Goal: Information Seeking & Learning: Learn about a topic

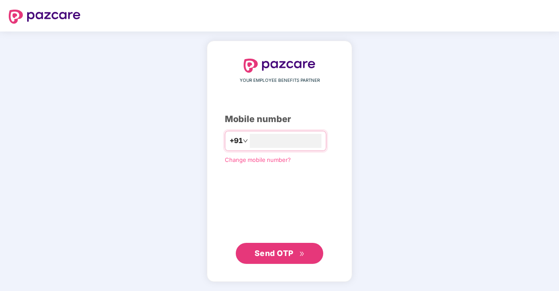
type input "**********"
click at [273, 261] on button "Send OTP" at bounding box center [279, 252] width 87 height 21
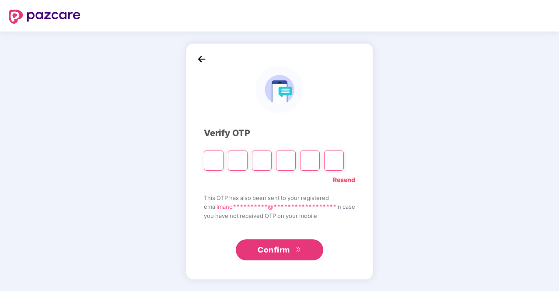
type input "*"
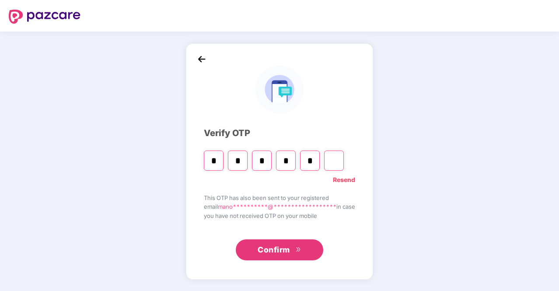
type input "*"
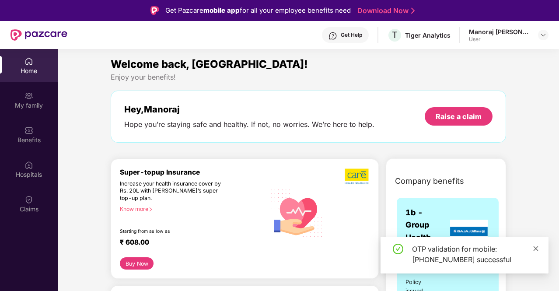
click at [535, 248] on icon "close" at bounding box center [536, 248] width 5 height 5
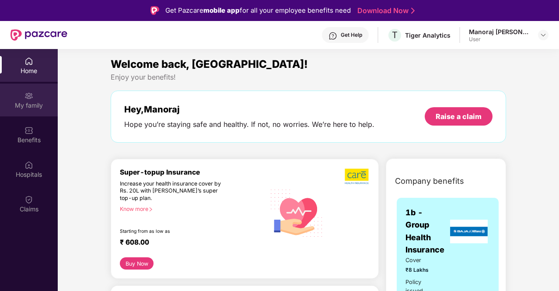
click at [37, 100] on div "My family" at bounding box center [29, 100] width 58 height 33
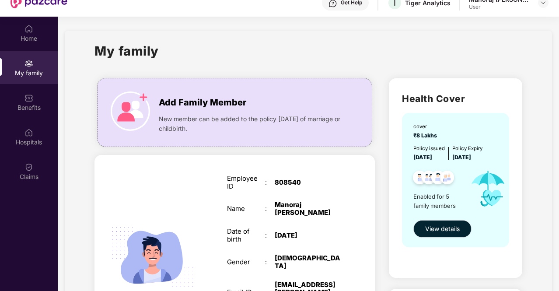
scroll to position [49, 0]
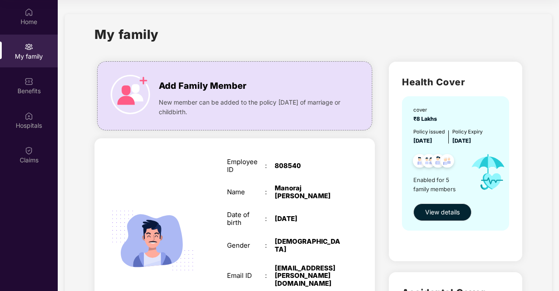
click at [437, 206] on button "View details" at bounding box center [442, 211] width 58 height 17
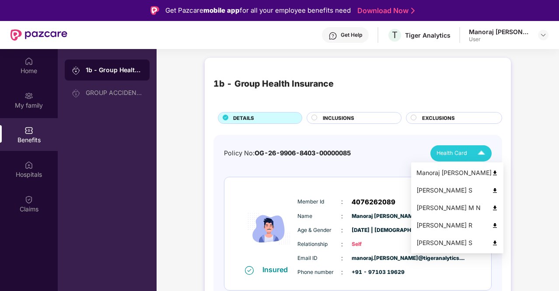
click at [467, 153] on div "Health Card" at bounding box center [463, 153] width 52 height 15
click at [498, 171] on img at bounding box center [495, 173] width 7 height 7
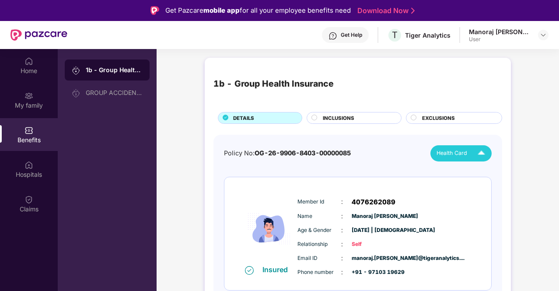
click at [316, 115] on icon at bounding box center [314, 118] width 6 height 6
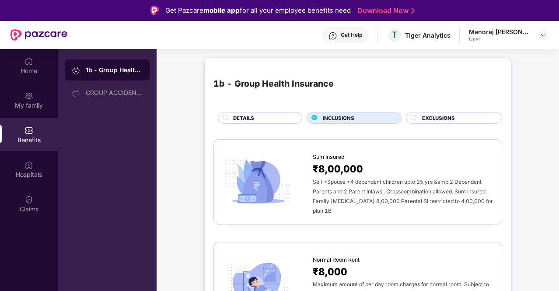
click at [412, 117] on circle at bounding box center [413, 117] width 5 height 5
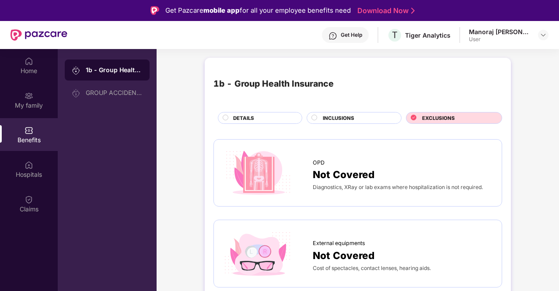
click at [346, 115] on span "INCLUSIONS" at bounding box center [338, 118] width 31 height 8
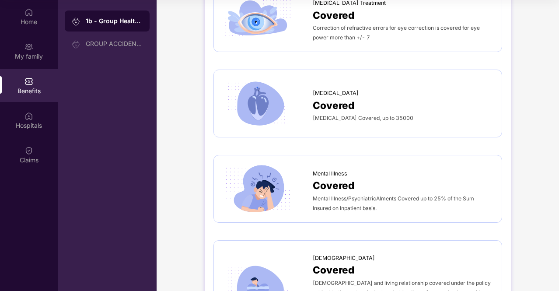
scroll to position [2288, 0]
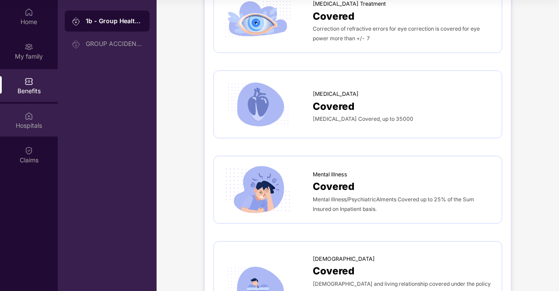
click at [41, 127] on div "Hospitals" at bounding box center [29, 125] width 58 height 9
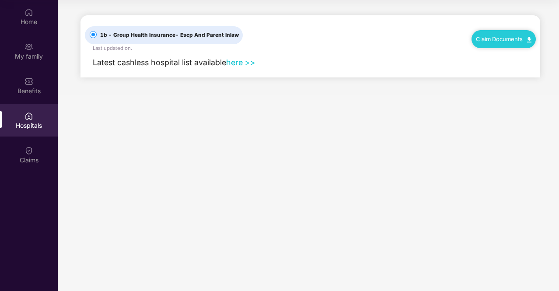
scroll to position [0, 0]
click at [241, 61] on link "here >>" at bounding box center [240, 62] width 29 height 9
click at [25, 156] on div "Claims" at bounding box center [29, 160] width 58 height 9
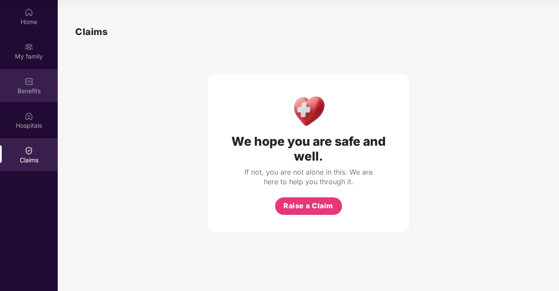
click at [30, 87] on div "Benefits" at bounding box center [29, 91] width 58 height 9
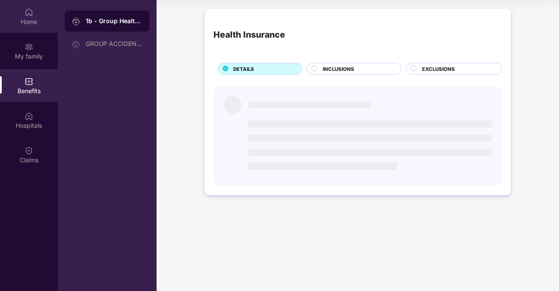
click at [25, 32] on div "Home" at bounding box center [29, 16] width 58 height 33
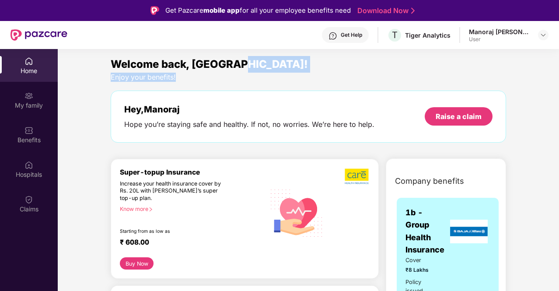
drag, startPoint x: 557, startPoint y: 59, endPoint x: 559, endPoint y: 74, distance: 15.5
click at [559, 74] on html "Get Pazcare mobile app for all your employee benefits need Download Now Get Hel…" at bounding box center [279, 145] width 559 height 291
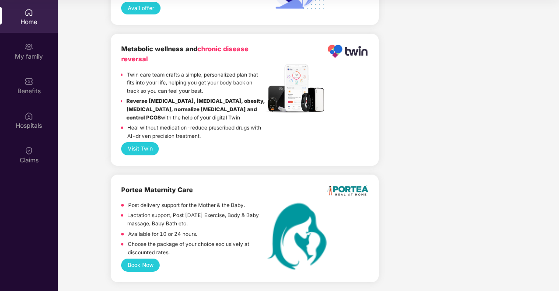
scroll to position [1858, 0]
click at [150, 265] on button "Book Now" at bounding box center [140, 264] width 38 height 13
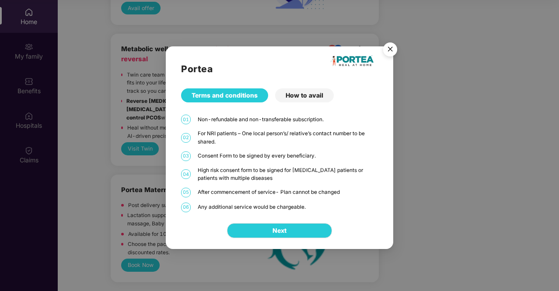
click at [394, 49] on img "Close" at bounding box center [390, 50] width 24 height 24
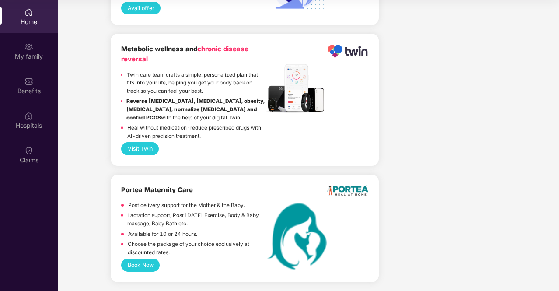
scroll to position [0, 0]
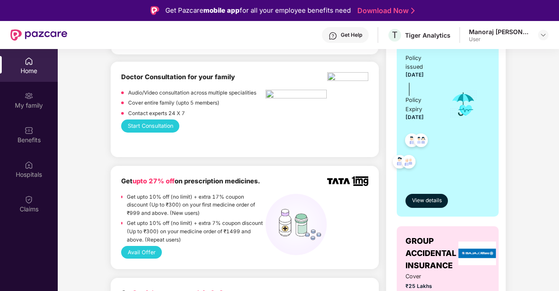
scroll to position [210, 0]
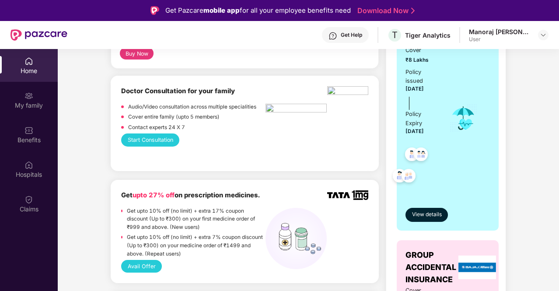
click at [166, 135] on button "Start Consultation" at bounding box center [150, 139] width 58 height 13
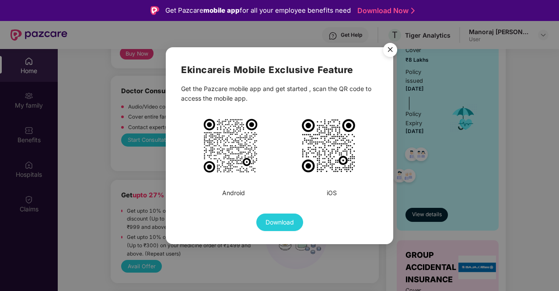
click at [391, 51] on img "Close" at bounding box center [390, 51] width 24 height 24
